Goal: Task Accomplishment & Management: Complete application form

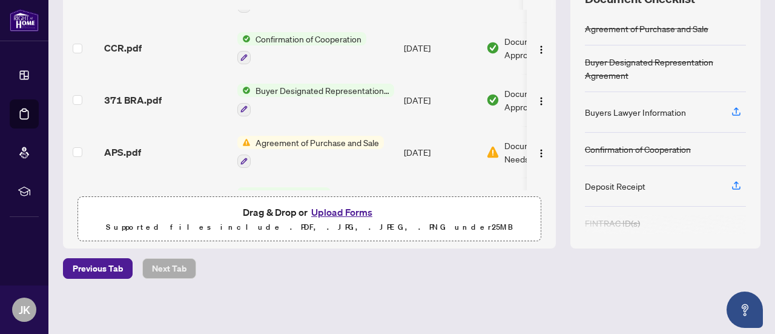
scroll to position [316, 0]
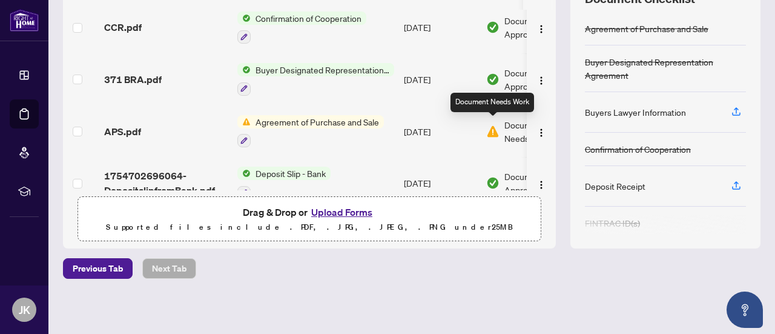
click at [493, 126] on img at bounding box center [492, 131] width 13 height 13
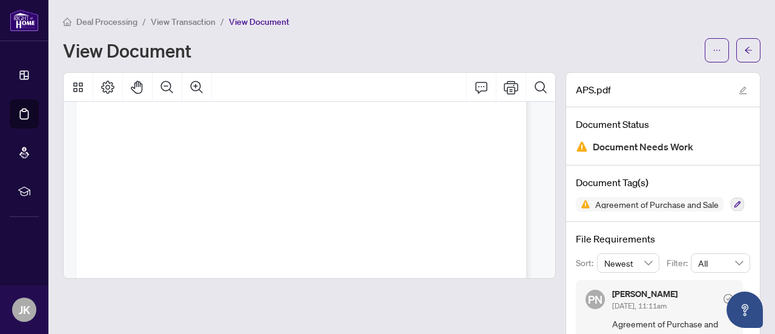
scroll to position [4019, 0]
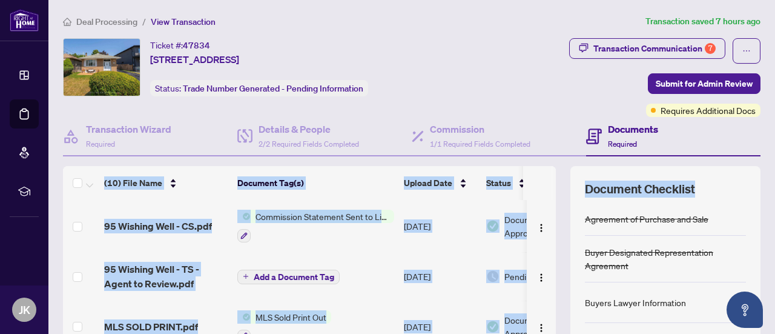
drag, startPoint x: 764, startPoint y: 153, endPoint x: 765, endPoint y: 174, distance: 21.8
click at [765, 174] on main "Deal Processing / View Transaction Transaction saved 7 hours ago Ticket #: 4783…" at bounding box center [411, 167] width 726 height 334
click at [757, 165] on main "Deal Processing / View Transaction Transaction saved 7 hours ago Ticket #: 4783…" at bounding box center [411, 167] width 726 height 334
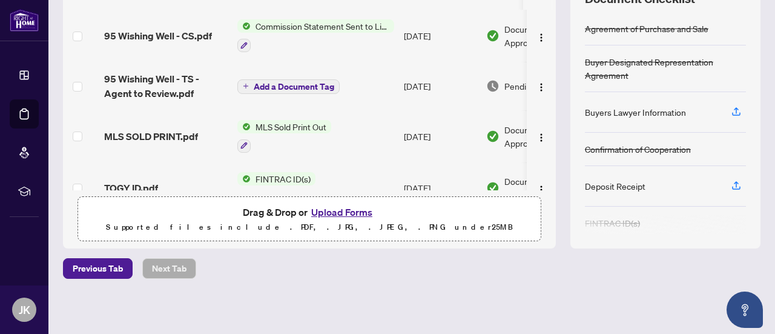
click at [298, 89] on span "Add a Document Tag" at bounding box center [294, 86] width 81 height 8
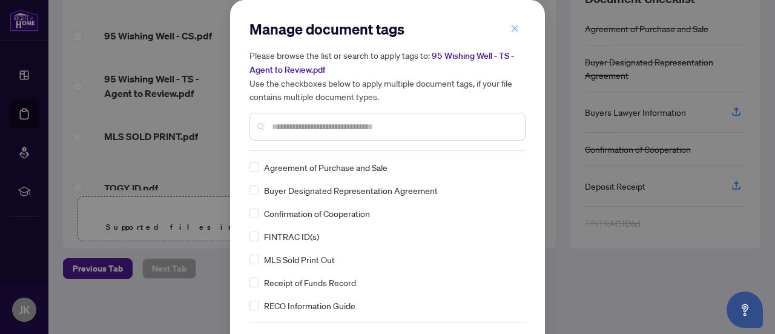
click at [511, 27] on icon "close" at bounding box center [514, 28] width 7 height 7
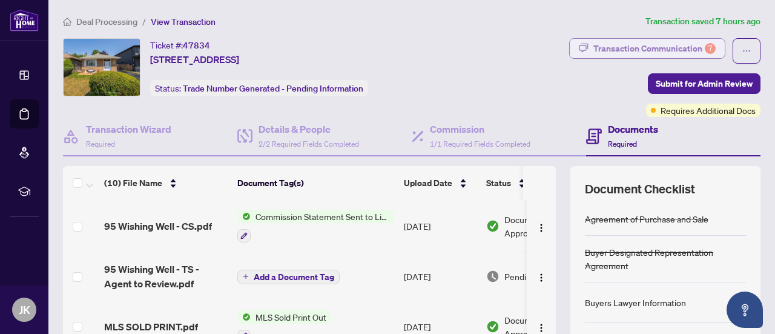
click at [686, 45] on div "Transaction Communication 7" at bounding box center [654, 48] width 122 height 19
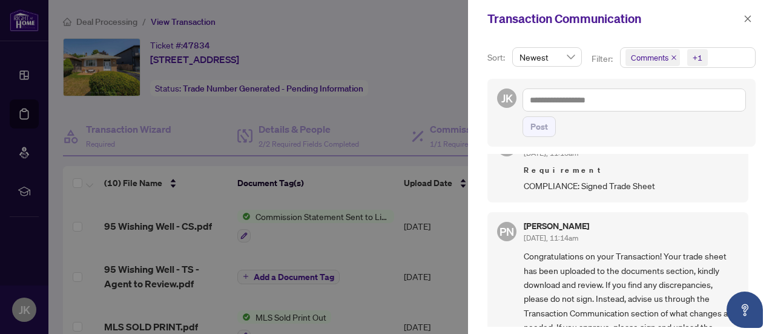
scroll to position [493, 0]
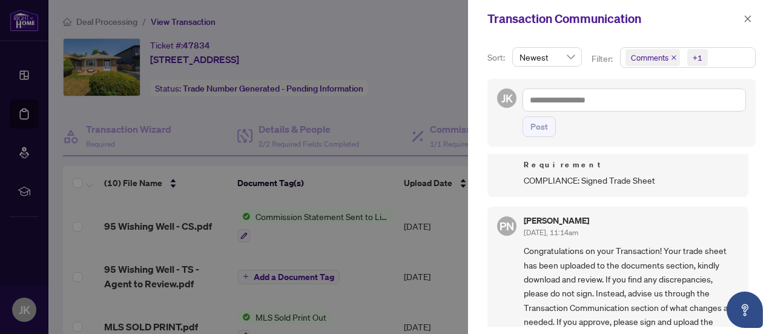
click at [754, 274] on div "Sort: Newest Filter: Comments +1 JK Post PN Paula Nguyen Aug/20/2025, 11:15am R…" at bounding box center [621, 186] width 307 height 296
click at [584, 176] on span "COMPLIANCE: Signed Trade Sheet" at bounding box center [631, 180] width 215 height 14
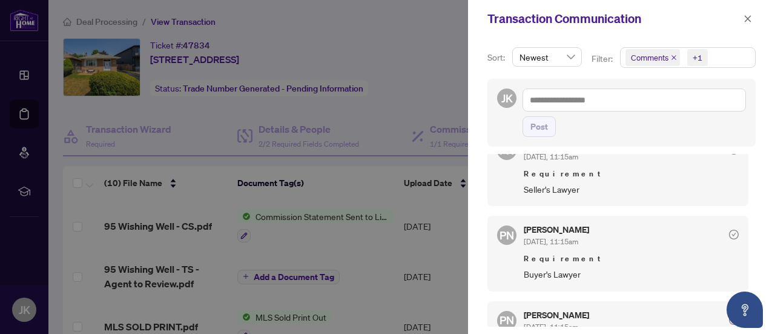
scroll to position [0, 0]
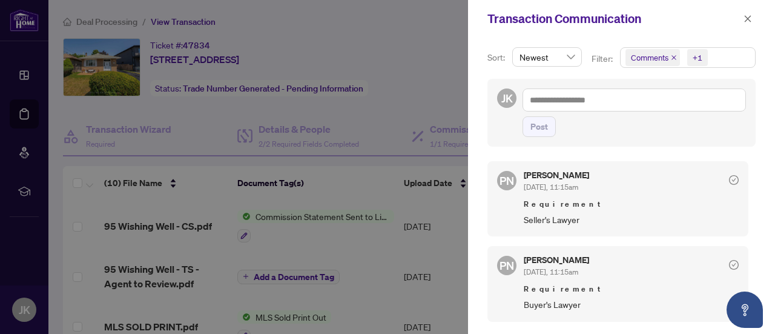
click at [453, 15] on div at bounding box center [387, 167] width 775 height 334
click at [749, 18] on icon "close" at bounding box center [747, 19] width 8 height 8
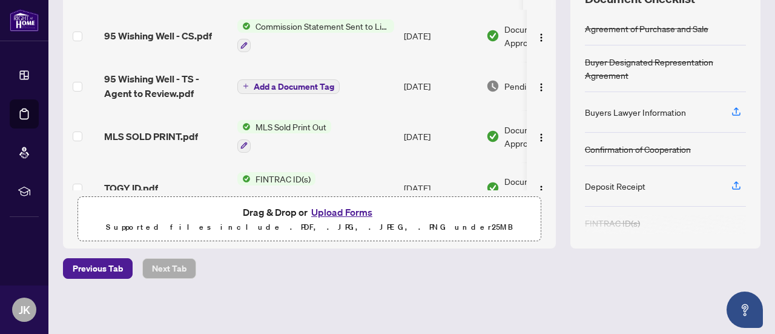
scroll to position [181, 0]
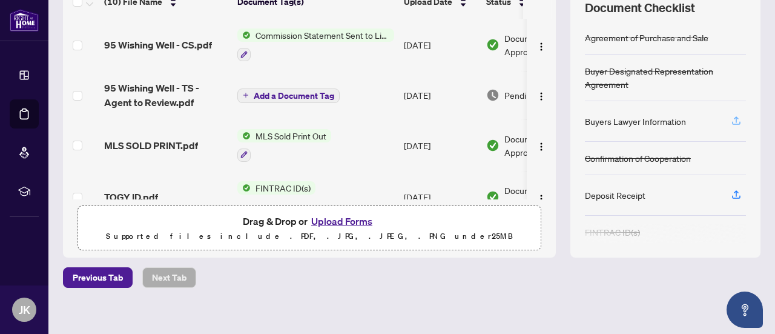
click at [734, 118] on icon "button" at bounding box center [736, 119] width 5 height 6
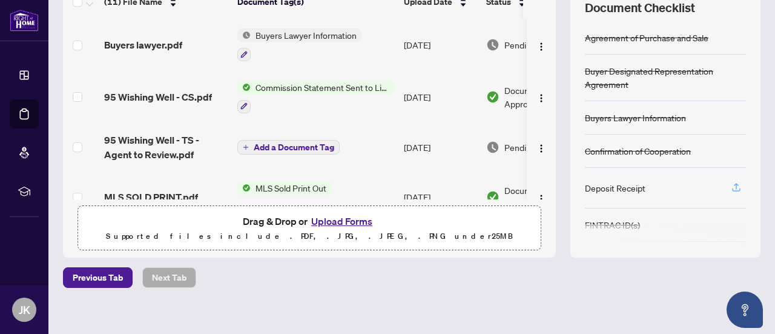
click at [731, 186] on icon "button" at bounding box center [736, 187] width 11 height 11
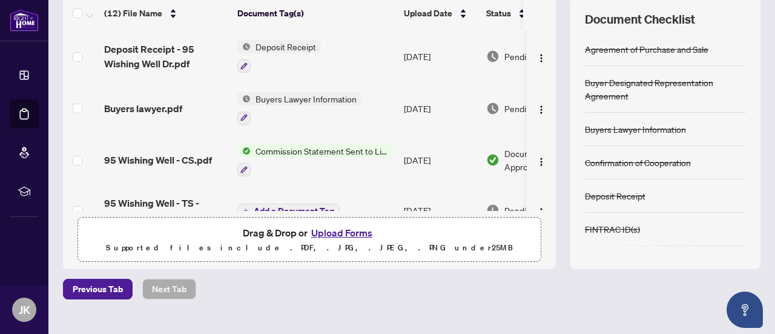
scroll to position [190, 0]
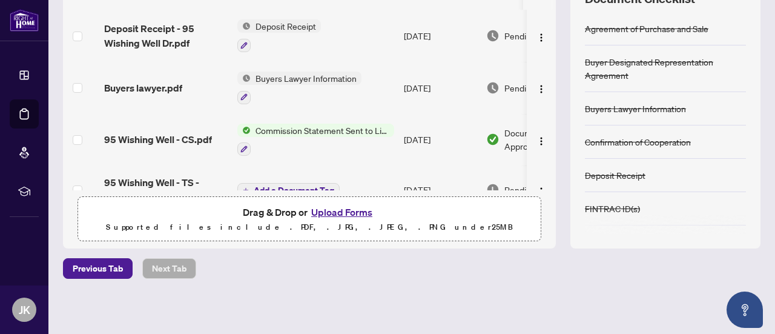
click at [339, 212] on button "Upload Forms" at bounding box center [341, 212] width 68 height 16
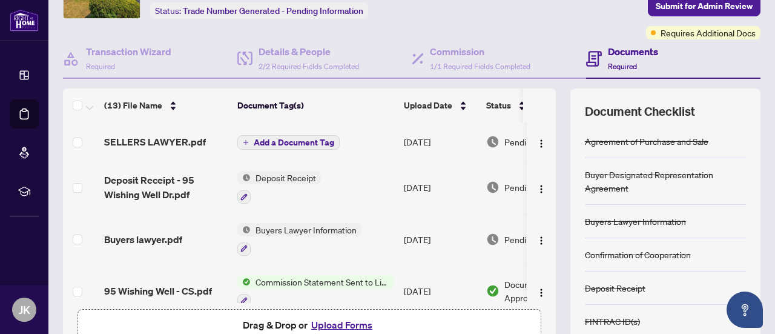
scroll to position [0, 0]
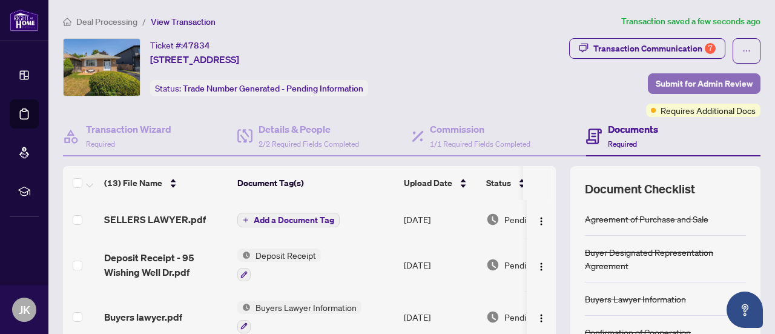
click at [697, 81] on span "Submit for Admin Review" at bounding box center [704, 83] width 97 height 19
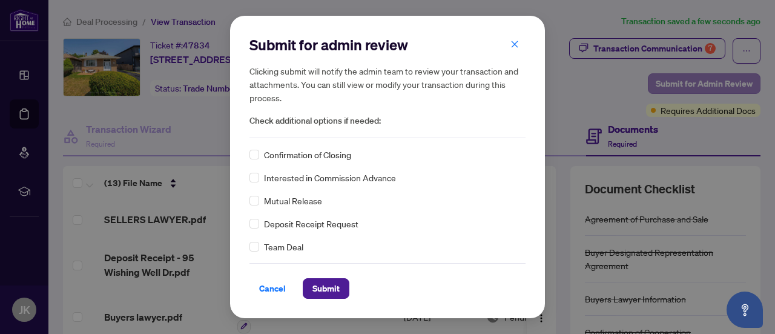
click at [697, 81] on div "Submit for admin review Clicking submit will notify the admin team to review yo…" at bounding box center [387, 167] width 775 height 334
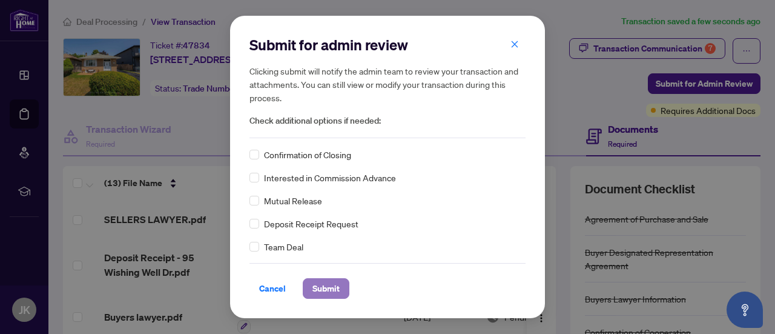
click at [333, 291] on button "Submit" at bounding box center [326, 288] width 47 height 21
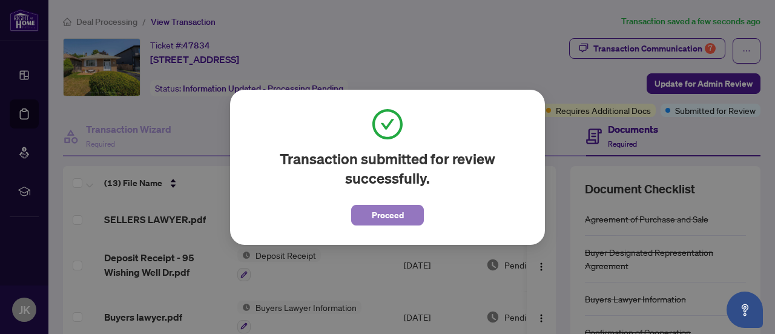
click at [375, 222] on span "Proceed" at bounding box center [388, 214] width 32 height 19
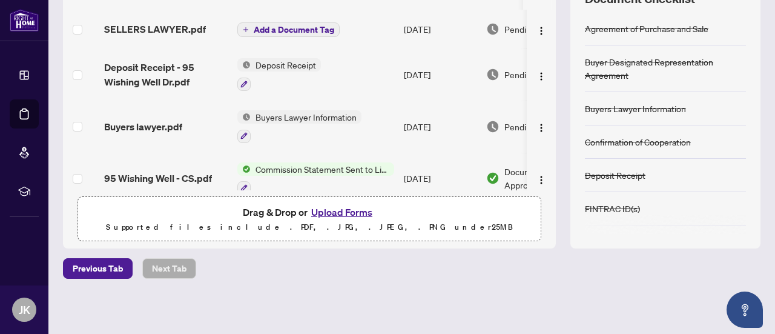
click at [345, 211] on button "Upload Forms" at bounding box center [341, 212] width 68 height 16
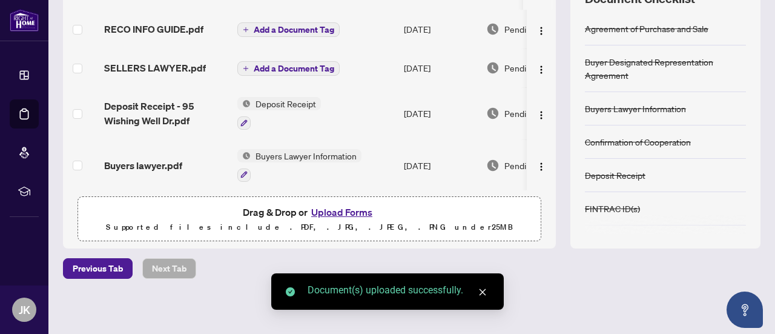
click at [341, 212] on button "Upload Forms" at bounding box center [341, 212] width 68 height 16
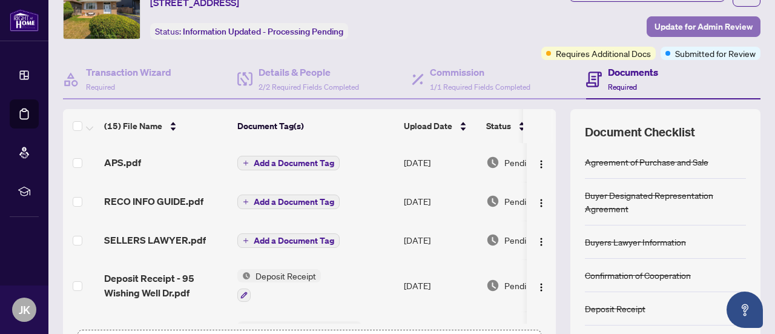
click at [690, 27] on span "Update for Admin Review" at bounding box center [703, 26] width 98 height 19
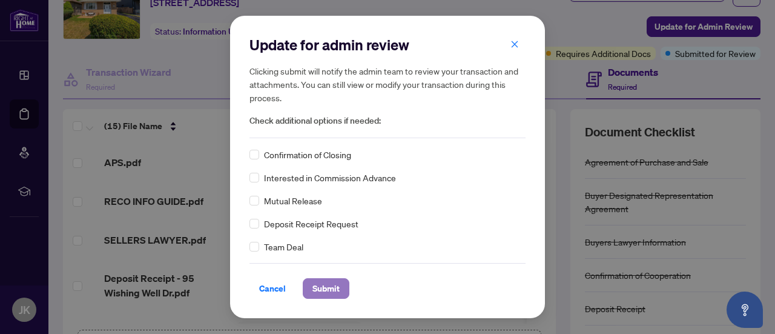
click at [323, 286] on span "Submit" at bounding box center [325, 287] width 27 height 19
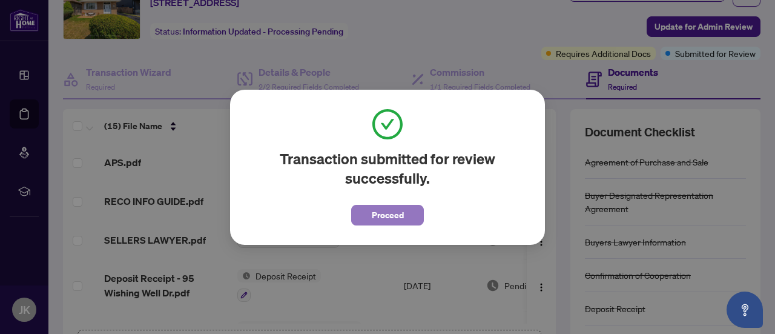
click at [383, 217] on span "Proceed" at bounding box center [388, 214] width 32 height 19
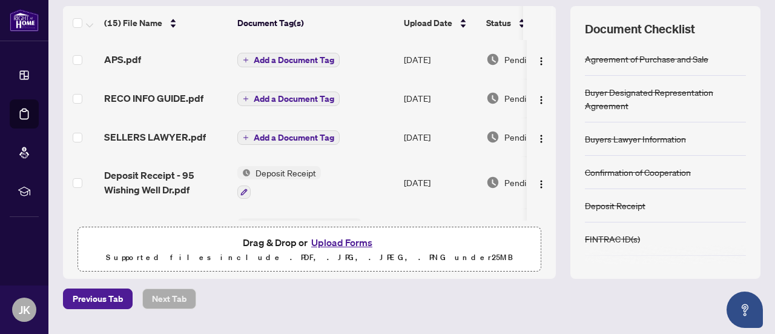
scroll to position [182, 0]
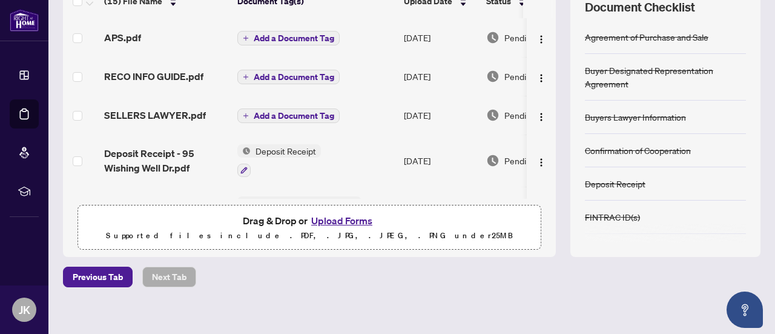
click at [350, 216] on button "Upload Forms" at bounding box center [341, 220] width 68 height 16
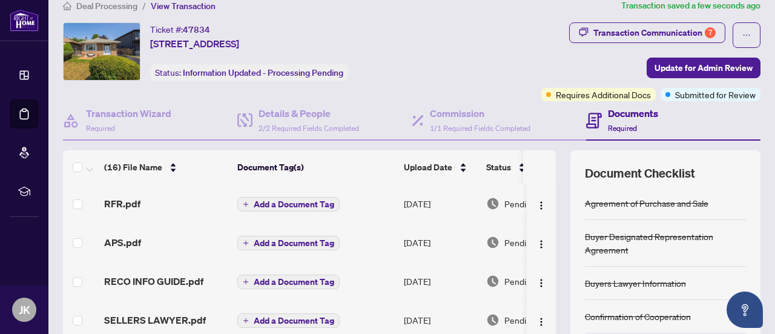
scroll to position [0, 0]
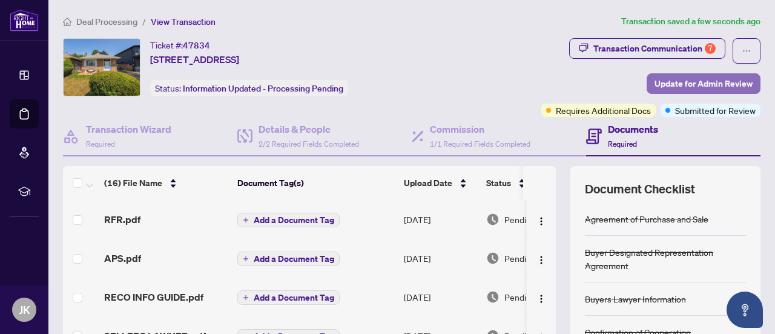
click at [711, 83] on span "Update for Admin Review" at bounding box center [703, 83] width 98 height 19
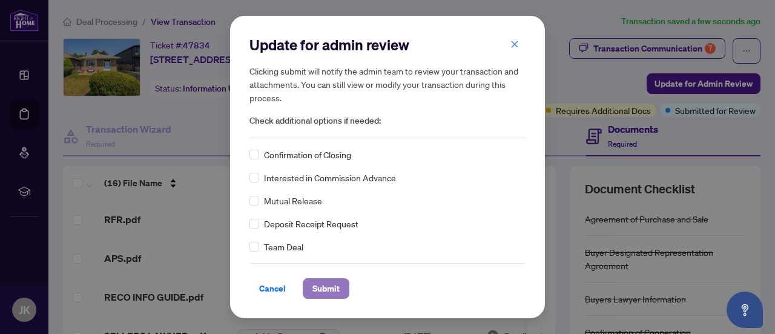
click at [326, 288] on span "Submit" at bounding box center [325, 287] width 27 height 19
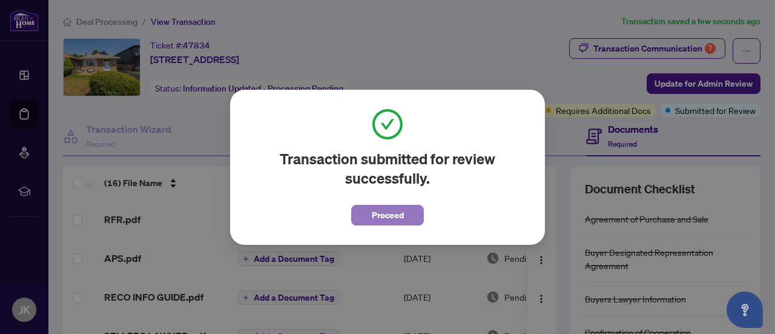
click at [384, 213] on span "Proceed" at bounding box center [388, 214] width 32 height 19
